Goal: Information Seeking & Learning: Learn about a topic

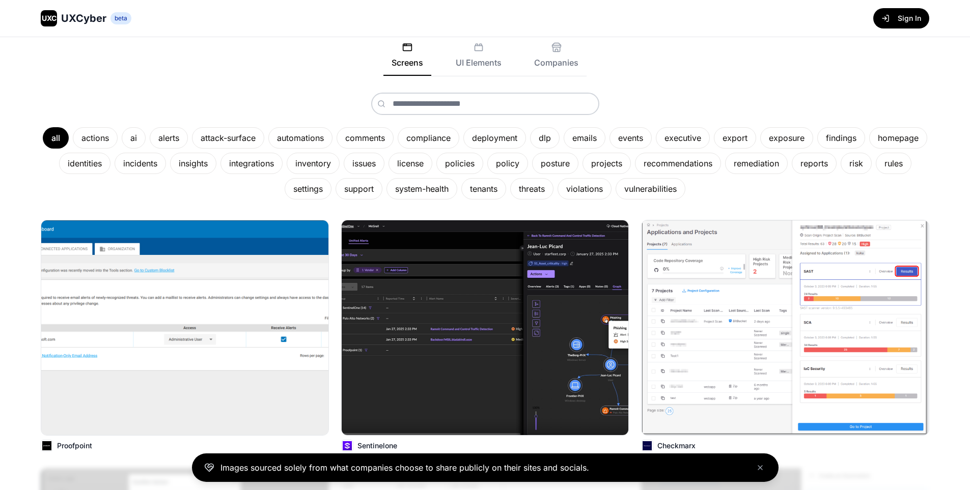
scroll to position [102, 0]
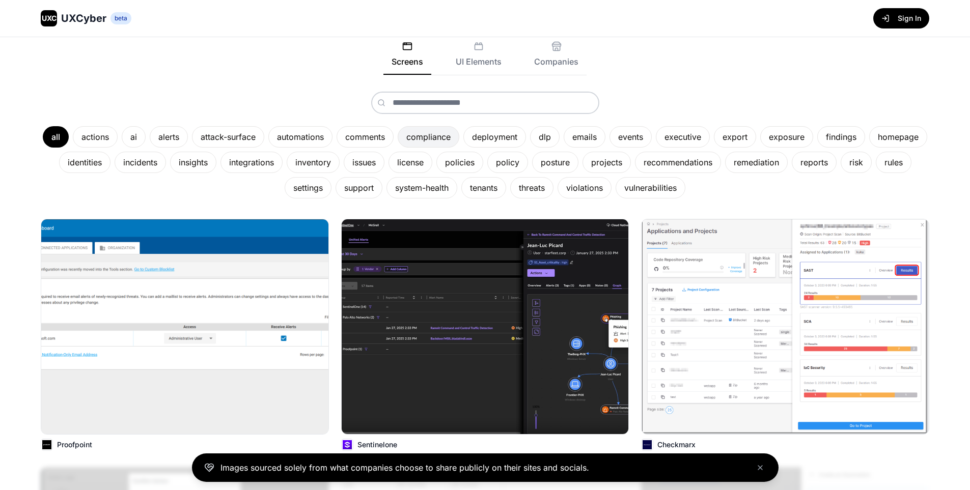
click at [415, 133] on div "compliance" at bounding box center [429, 136] width 62 height 21
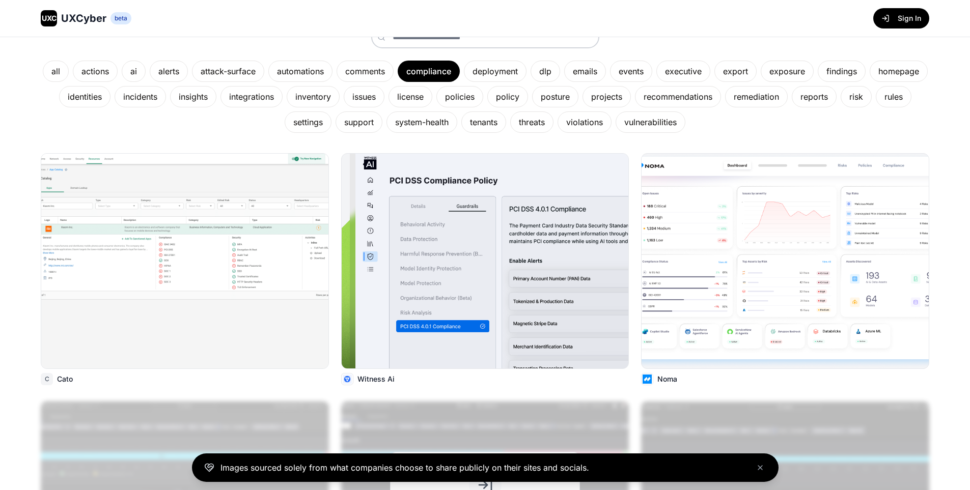
scroll to position [15, 0]
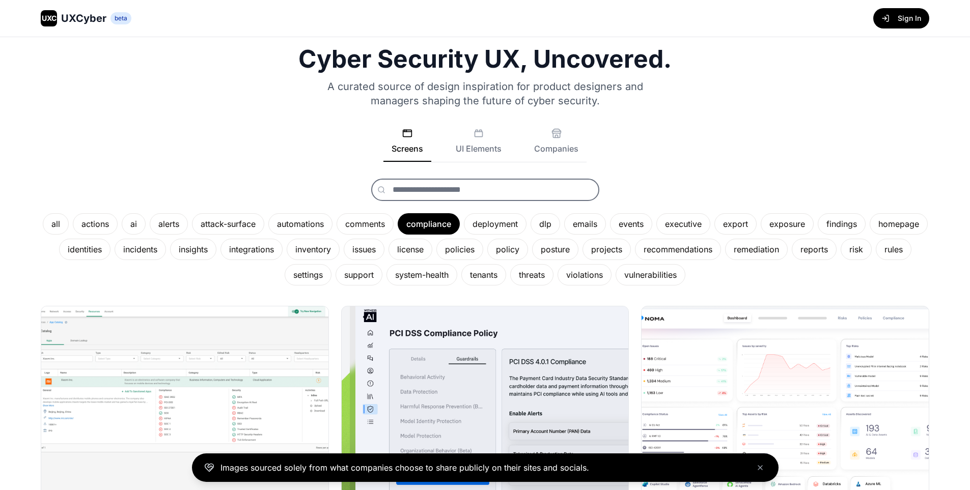
click at [447, 198] on input "text" at bounding box center [485, 190] width 228 height 22
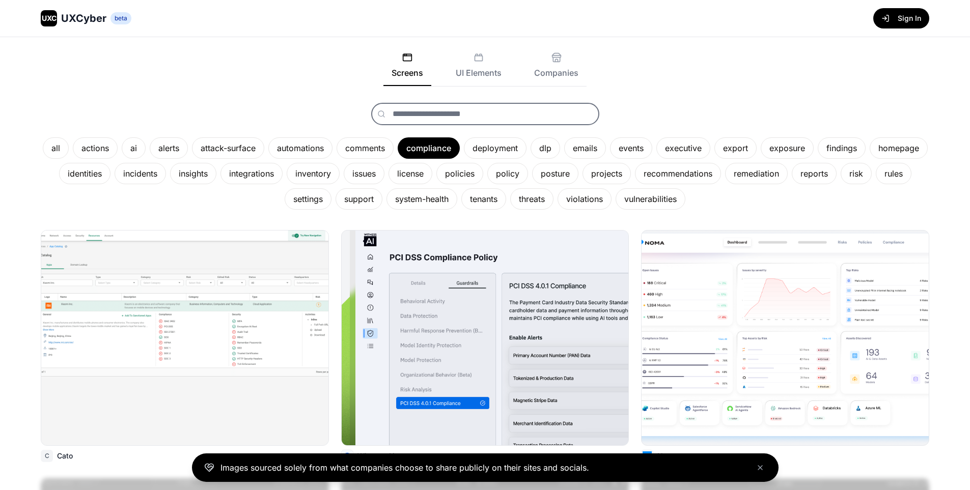
scroll to position [66, 0]
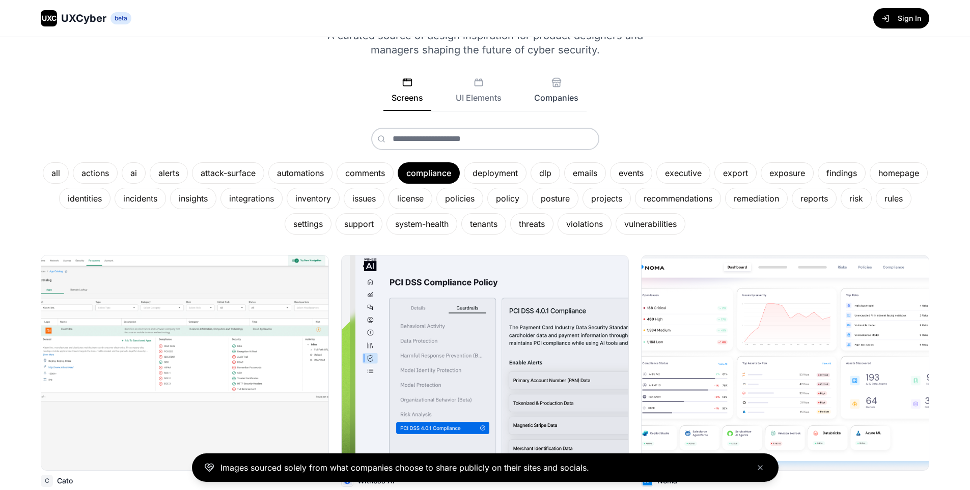
click at [554, 87] on icon at bounding box center [556, 84] width 7 height 4
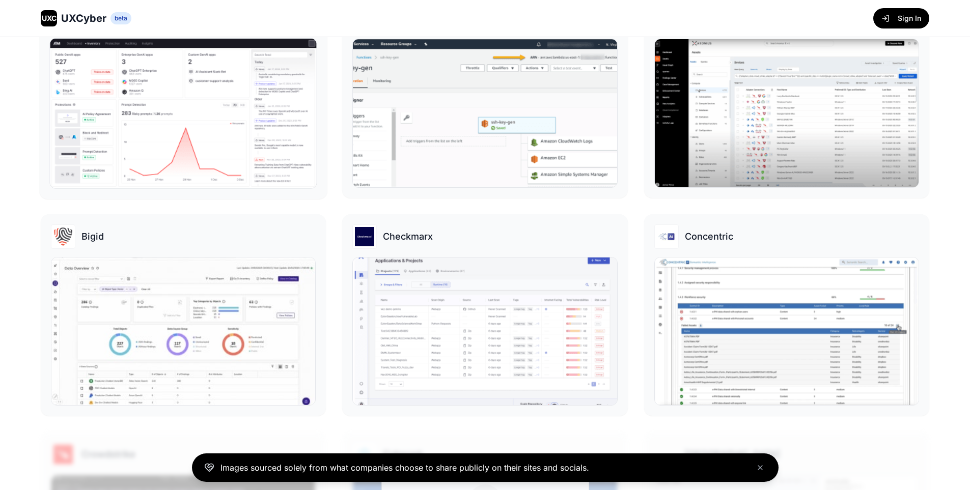
scroll to position [37, 0]
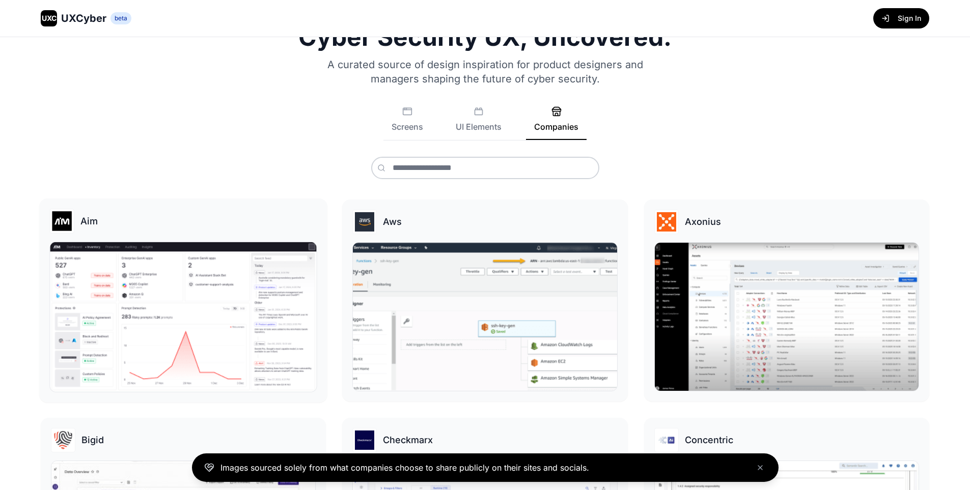
click at [238, 276] on img at bounding box center [183, 317] width 267 height 150
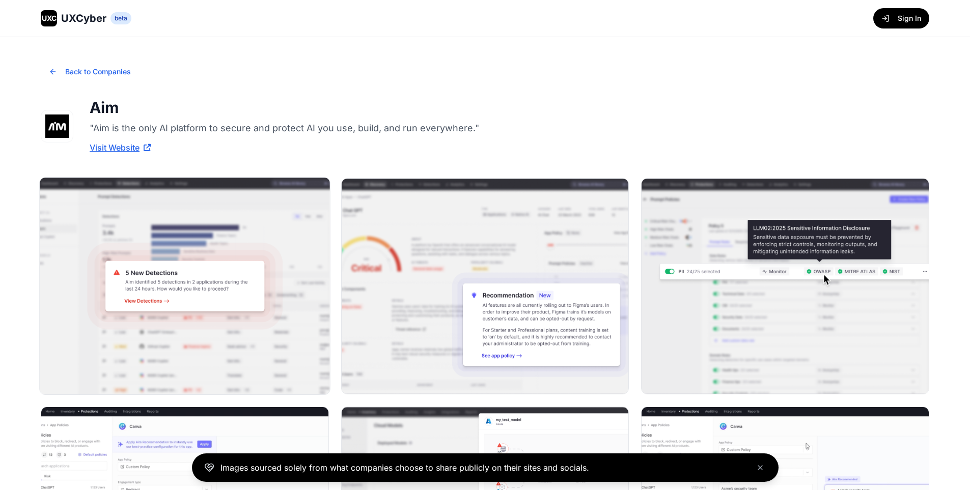
drag, startPoint x: 216, startPoint y: 255, endPoint x: 220, endPoint y: 250, distance: 5.8
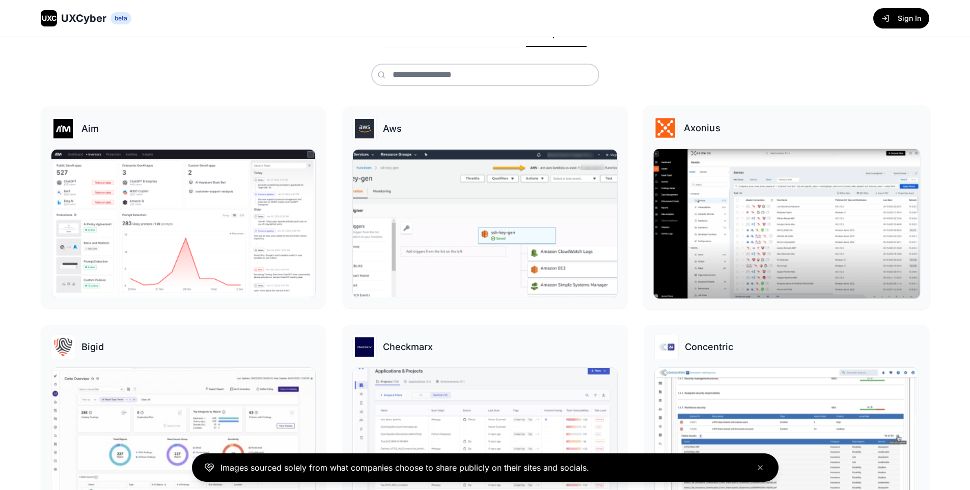
scroll to position [153, 0]
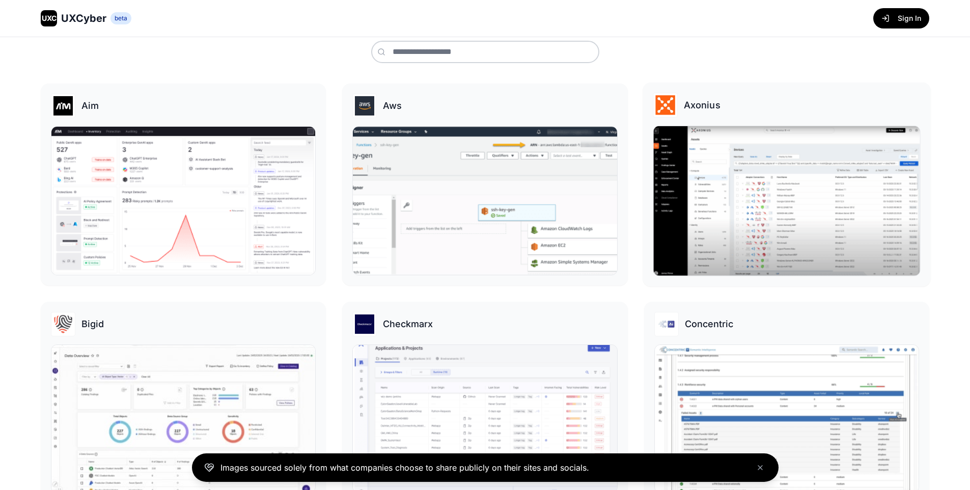
click at [767, 228] on img at bounding box center [786, 201] width 267 height 150
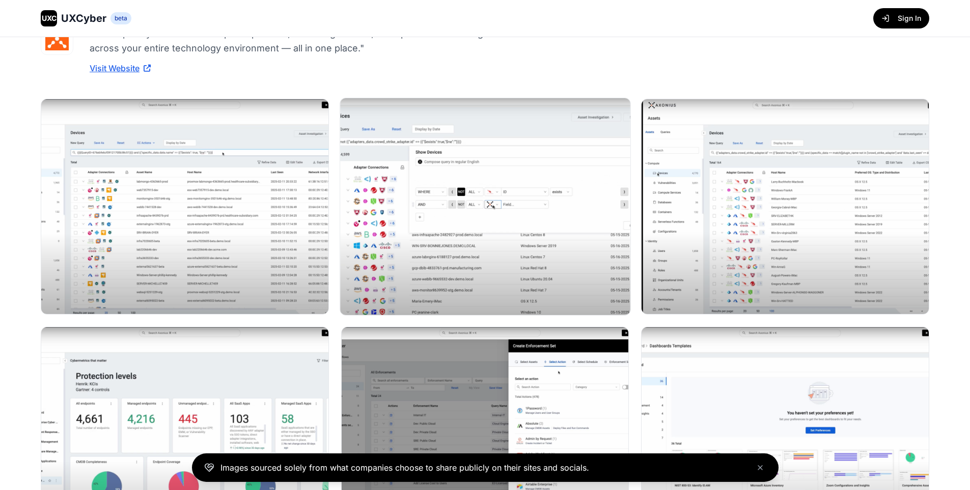
scroll to position [255, 0]
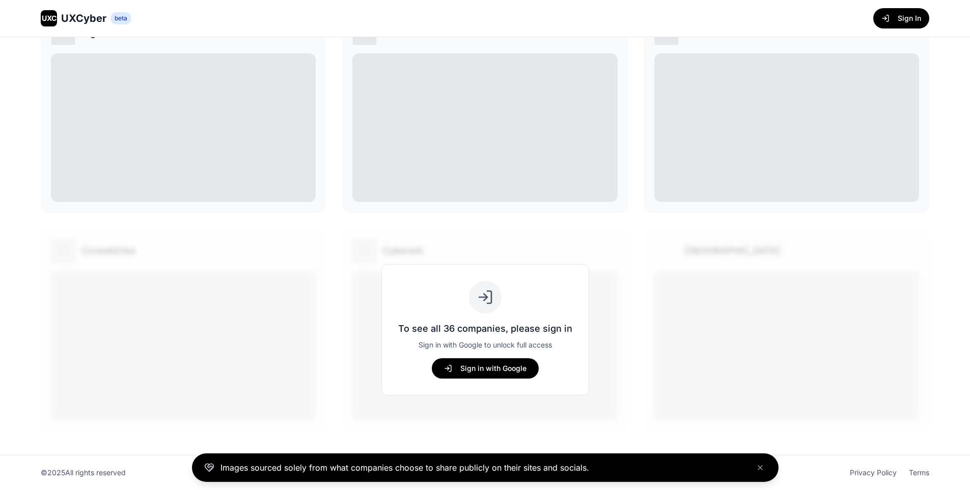
scroll to position [153, 0]
